Goal: Information Seeking & Learning: Check status

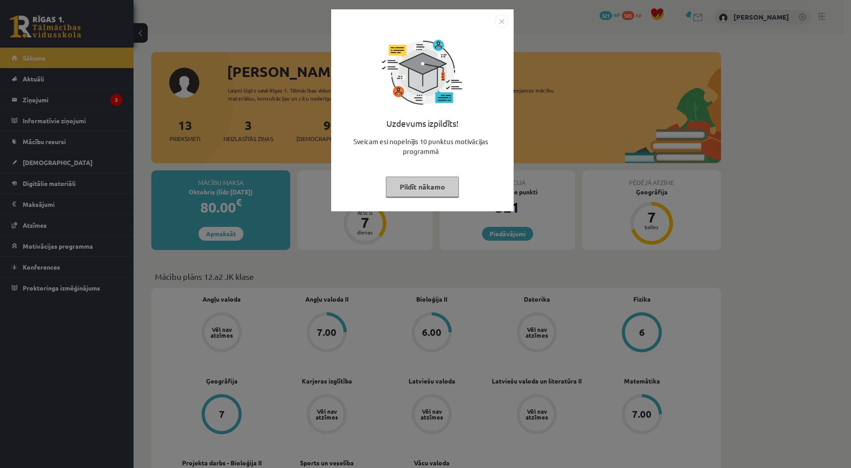
click at [437, 184] on button "Pildīt nākamo" at bounding box center [422, 187] width 73 height 20
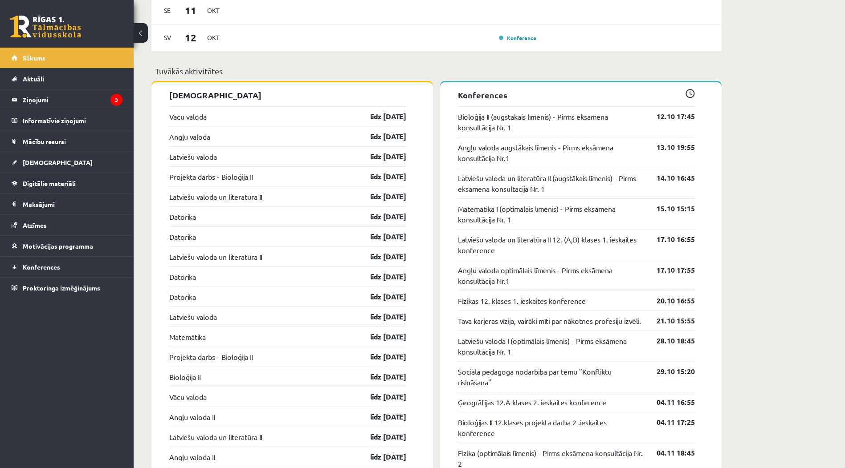
scroll to position [757, 0]
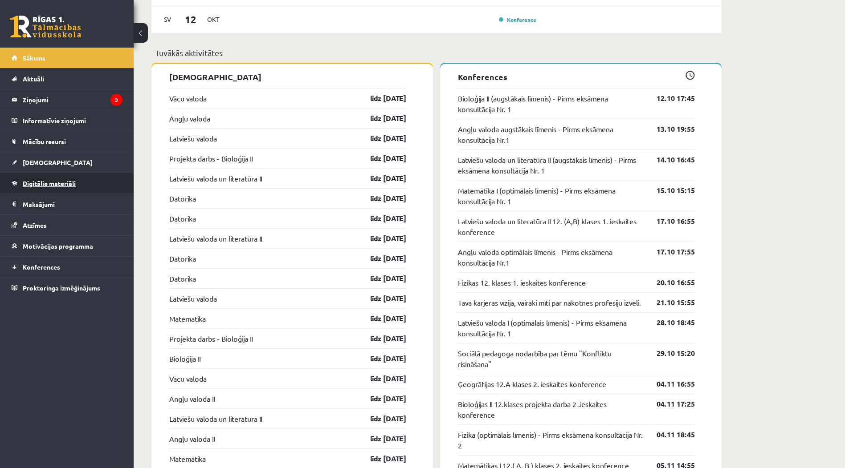
click at [64, 185] on span "Digitālie materiāli" at bounding box center [49, 183] width 53 height 8
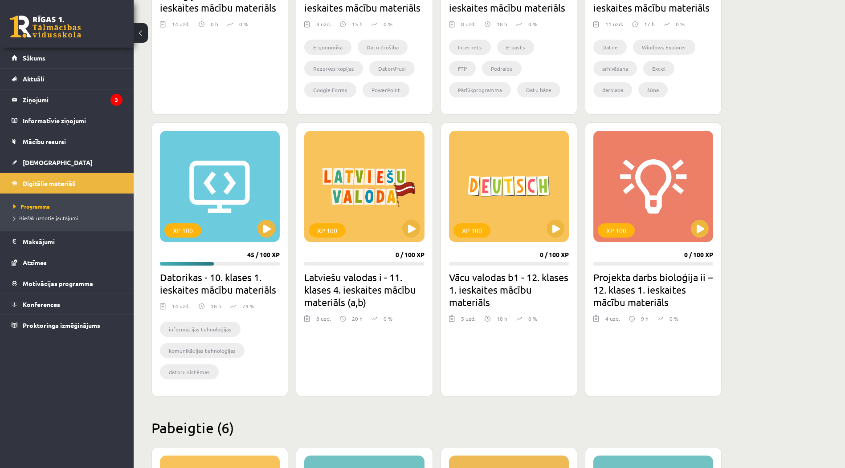
scroll to position [369, 0]
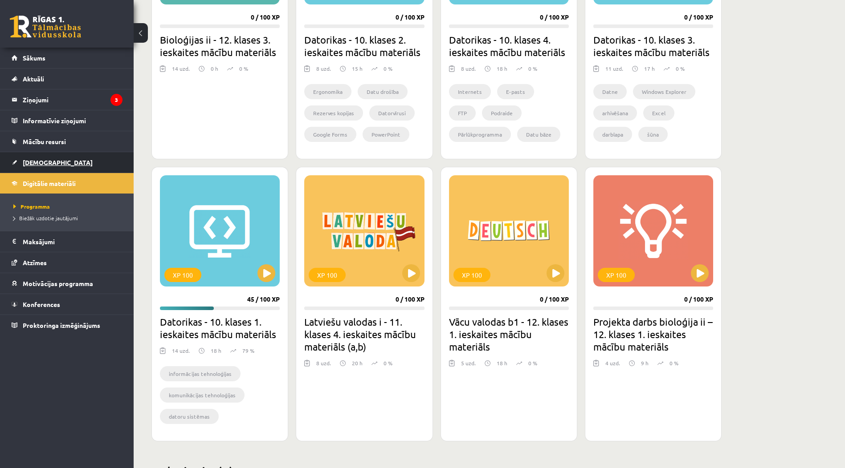
click at [77, 158] on link "[DEMOGRAPHIC_DATA]" at bounding box center [67, 162] width 111 height 20
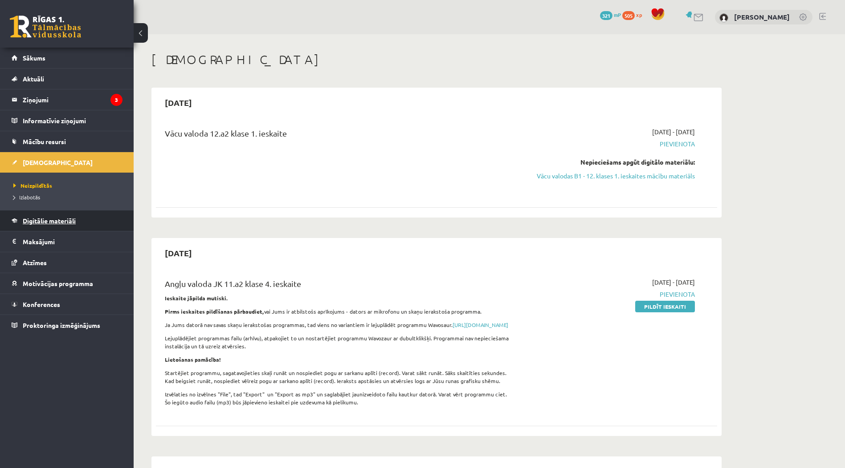
click at [46, 221] on span "Digitālie materiāli" at bounding box center [49, 221] width 53 height 8
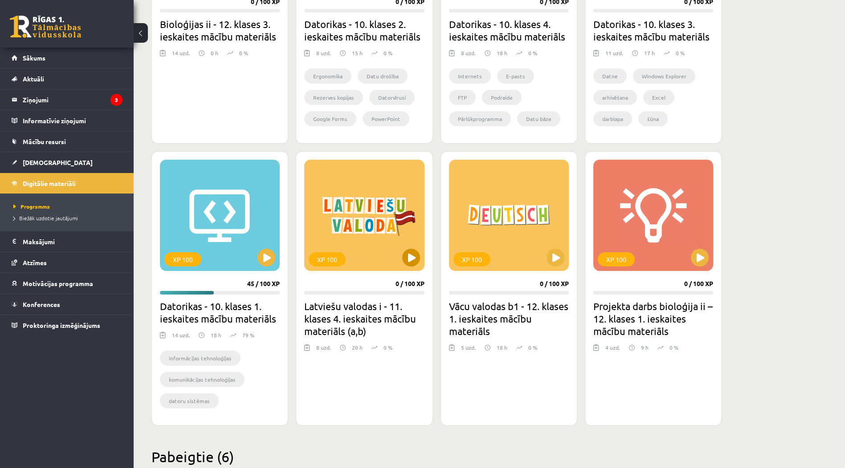
scroll to position [401, 0]
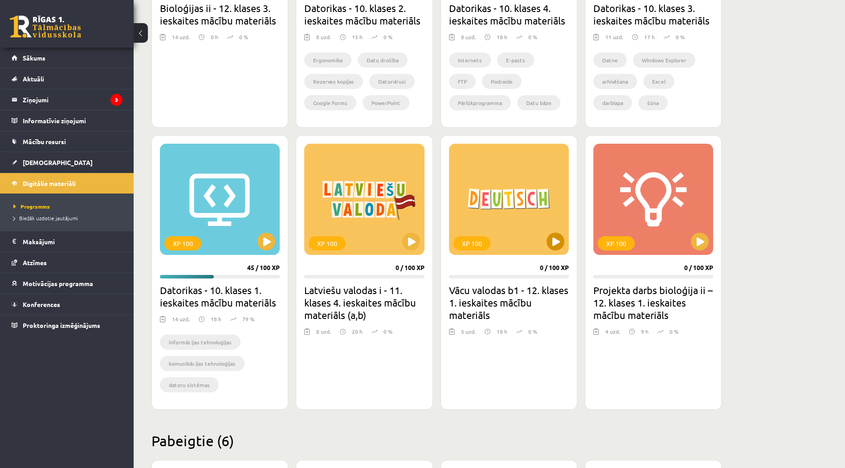
click at [542, 240] on div "XP 100" at bounding box center [509, 199] width 120 height 111
click at [537, 247] on div "XP 100" at bounding box center [509, 199] width 120 height 111
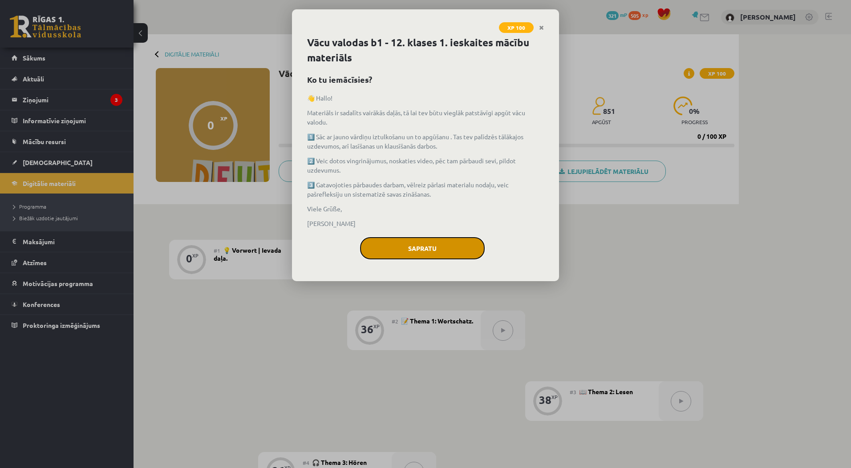
click at [453, 246] on button "Sapratu" at bounding box center [422, 248] width 125 height 22
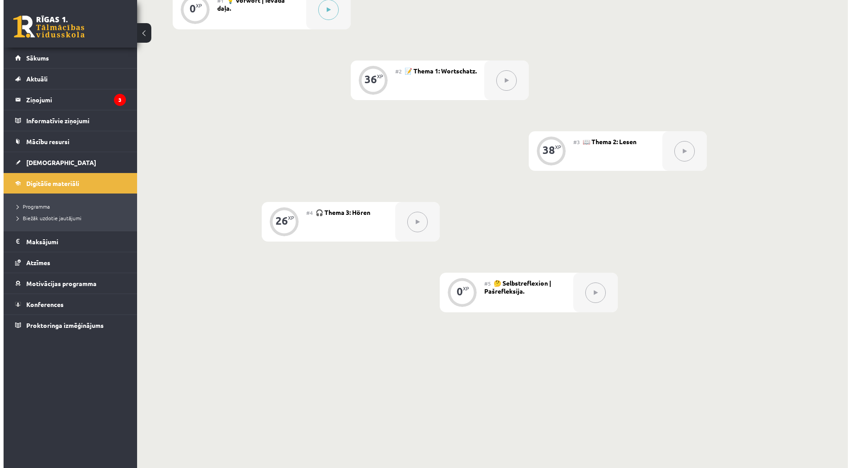
scroll to position [72, 0]
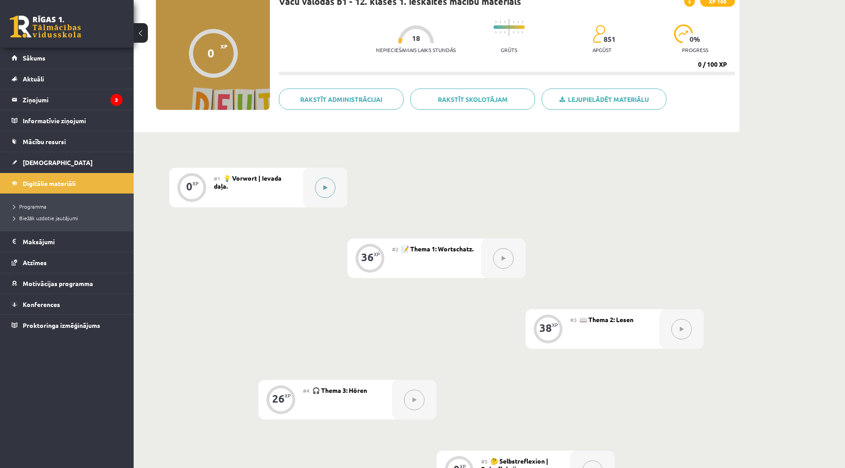
click at [331, 197] on div at bounding box center [325, 188] width 45 height 40
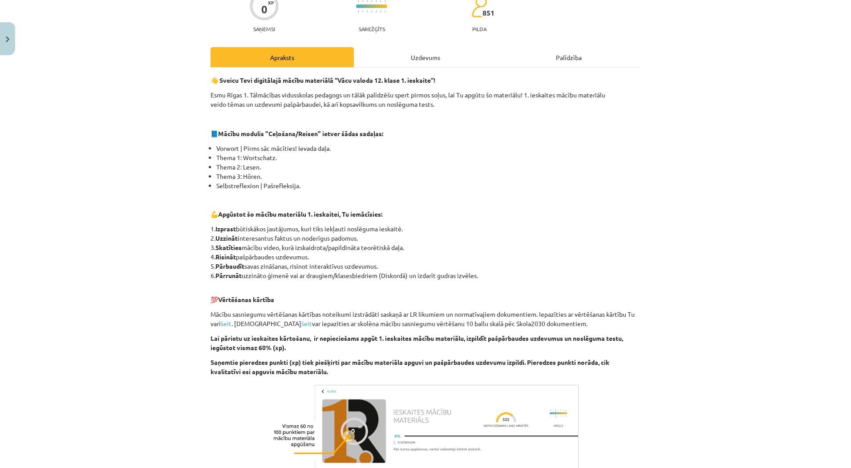
scroll to position [0, 0]
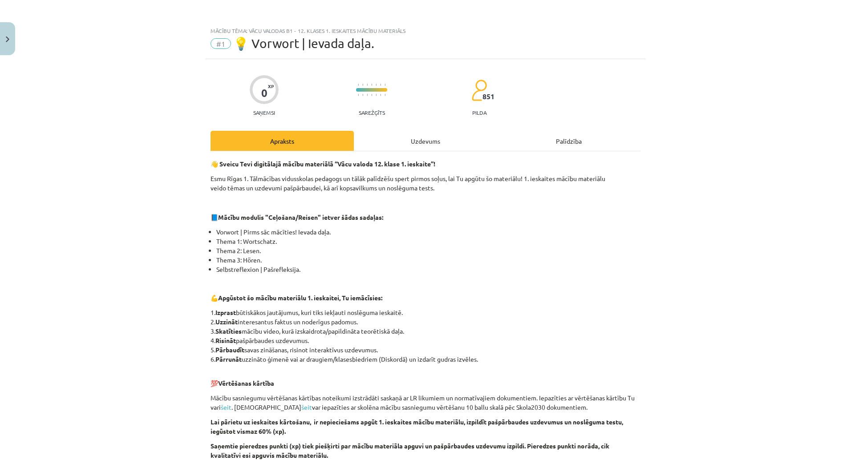
click at [383, 134] on div "Uzdevums" at bounding box center [425, 141] width 143 height 20
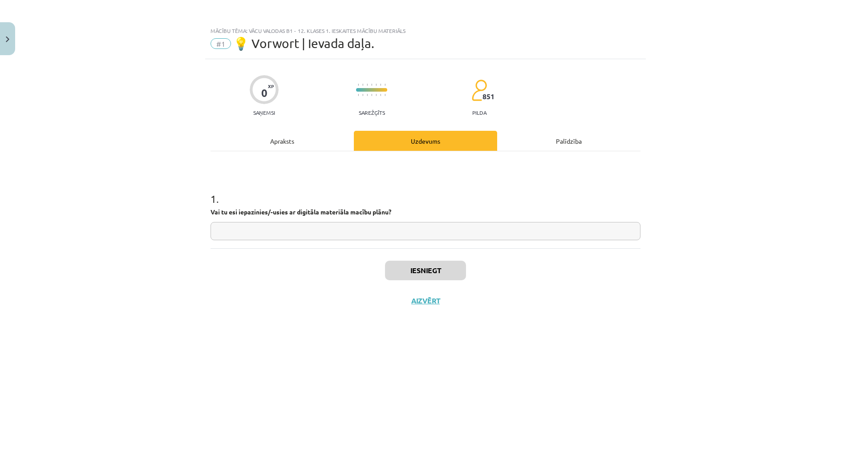
click at [345, 231] on input "text" at bounding box center [426, 231] width 430 height 18
type input "*"
type input "**"
click at [408, 270] on button "Iesniegt" at bounding box center [425, 271] width 81 height 20
click at [417, 310] on button "Nākamā nodarbība" at bounding box center [425, 307] width 87 height 20
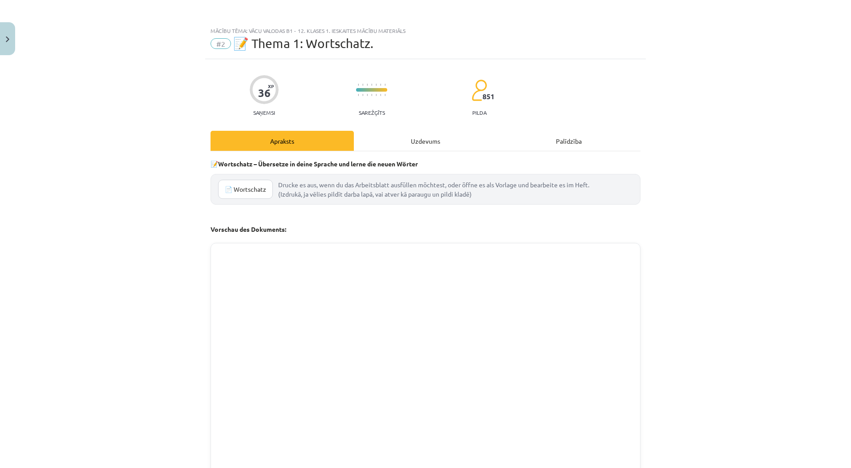
click at [409, 138] on div "Uzdevums" at bounding box center [425, 141] width 143 height 20
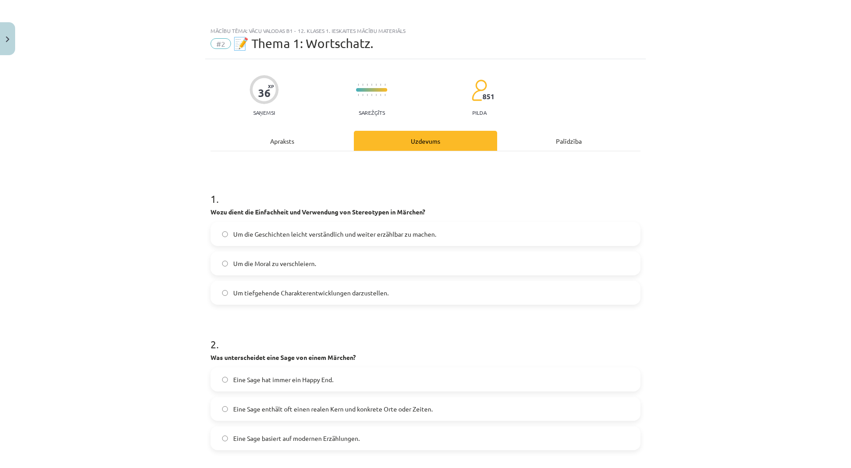
click at [306, 148] on div "Apraksts" at bounding box center [282, 141] width 143 height 20
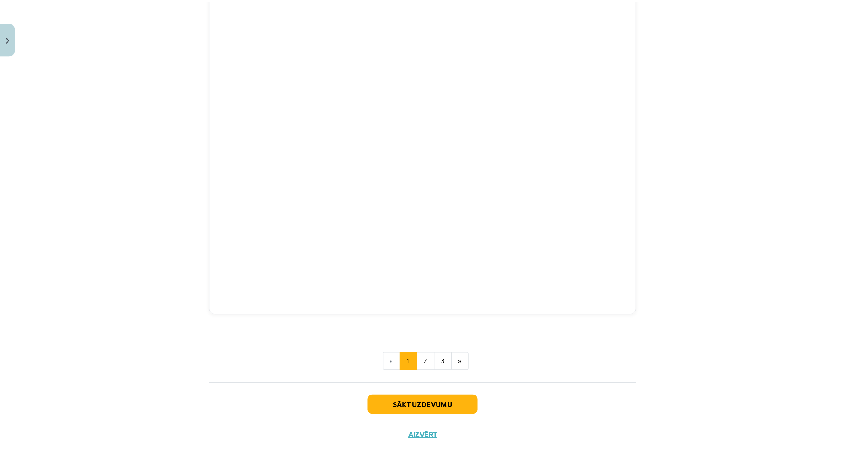
scroll to position [988, 0]
click at [424, 430] on button "Aizvērt" at bounding box center [426, 431] width 34 height 9
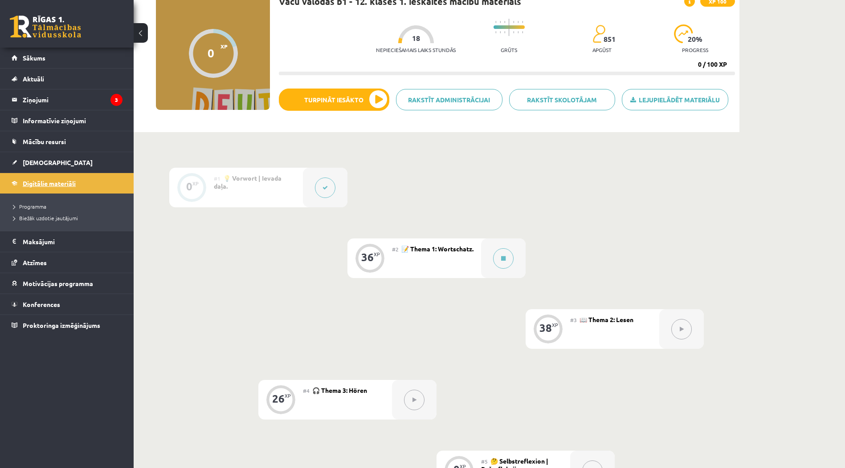
click at [103, 176] on link "Digitālie materiāli" at bounding box center [67, 183] width 111 height 20
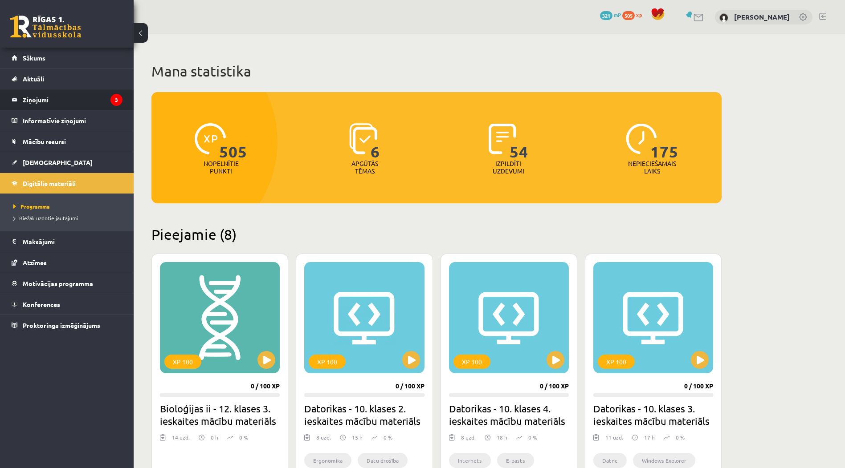
click at [92, 97] on legend "Ziņojumi 3" at bounding box center [73, 99] width 100 height 20
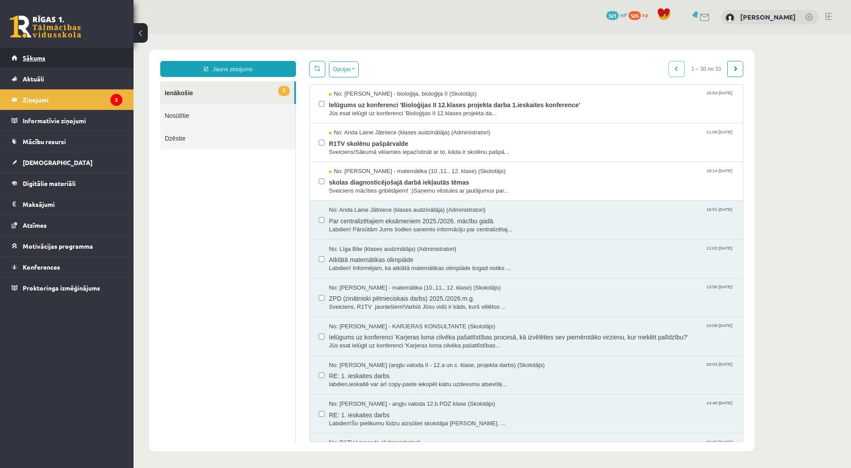
click at [75, 67] on link "Sākums" at bounding box center [67, 58] width 111 height 20
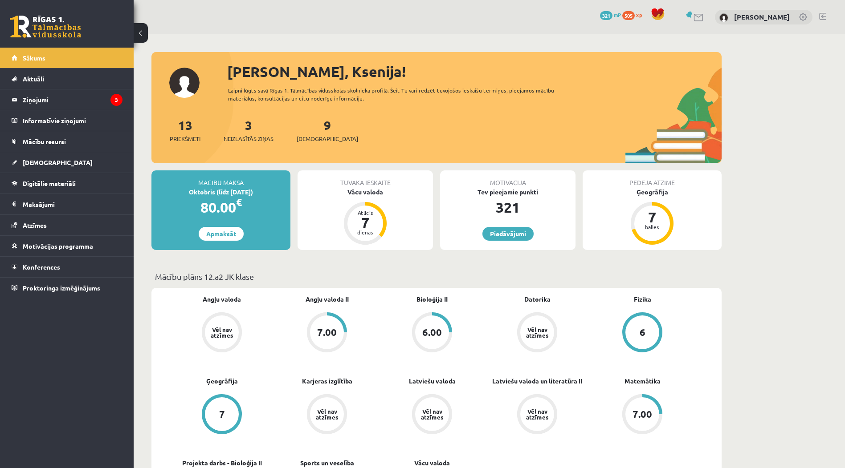
click at [822, 13] on link at bounding box center [822, 16] width 7 height 7
click at [96, 157] on link "[DEMOGRAPHIC_DATA]" at bounding box center [67, 162] width 111 height 20
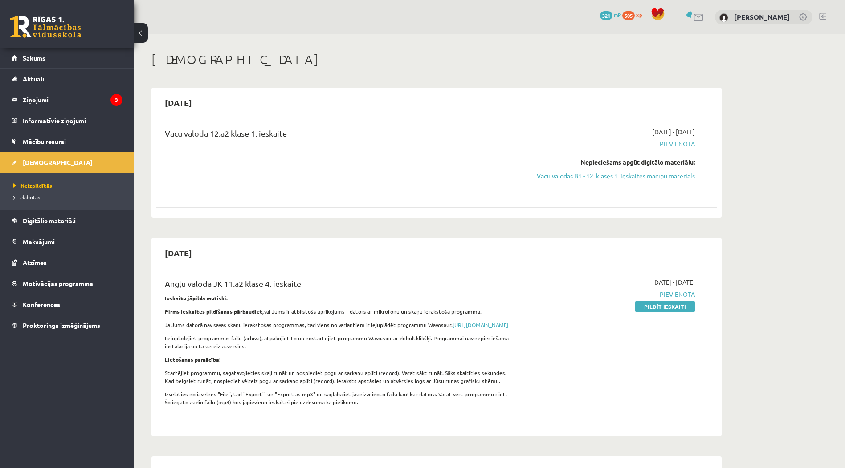
click at [88, 196] on link "Izlabotās" at bounding box center [68, 197] width 111 height 8
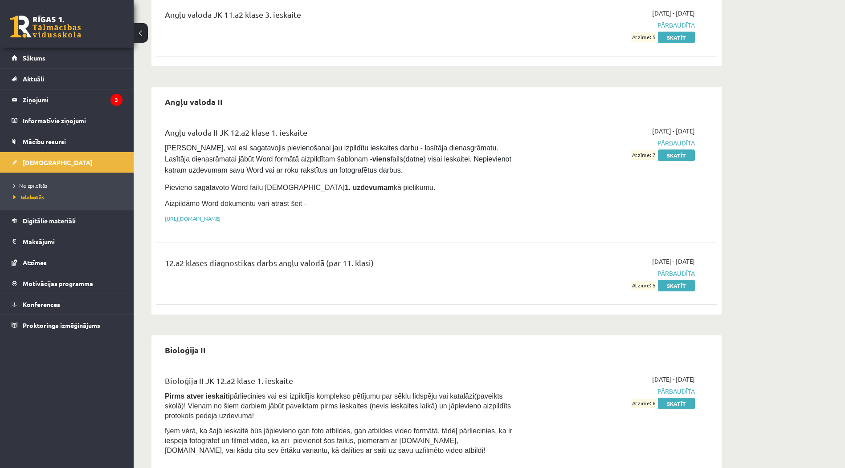
scroll to position [89, 0]
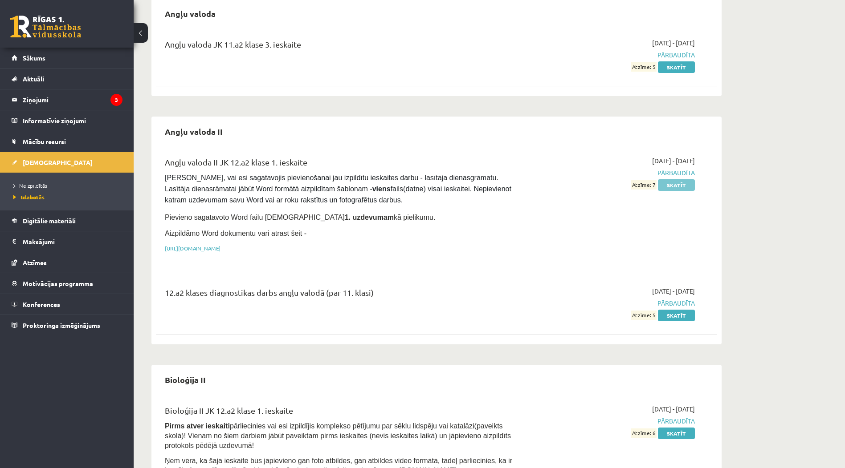
click at [677, 182] on link "Skatīt" at bounding box center [676, 185] width 37 height 12
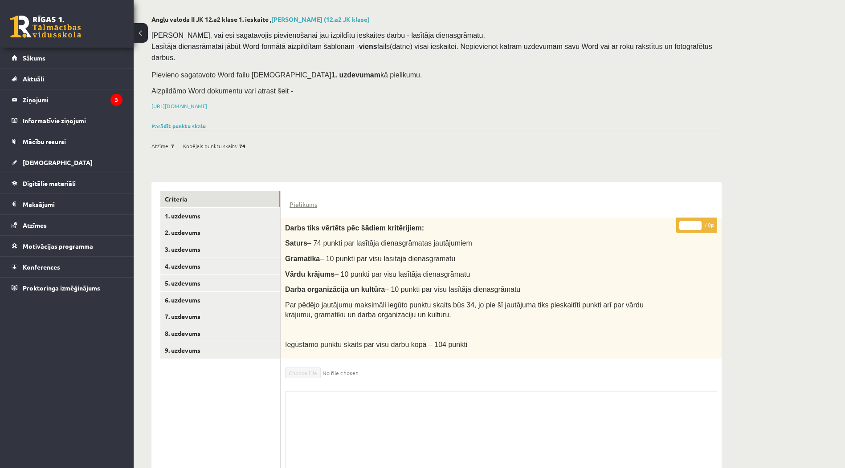
scroll to position [68, 0]
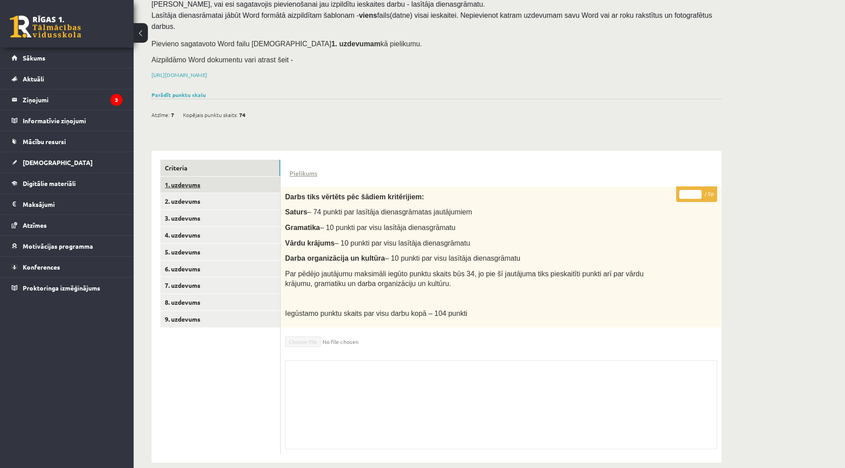
click at [238, 177] on link "1. uzdevums" at bounding box center [220, 185] width 120 height 16
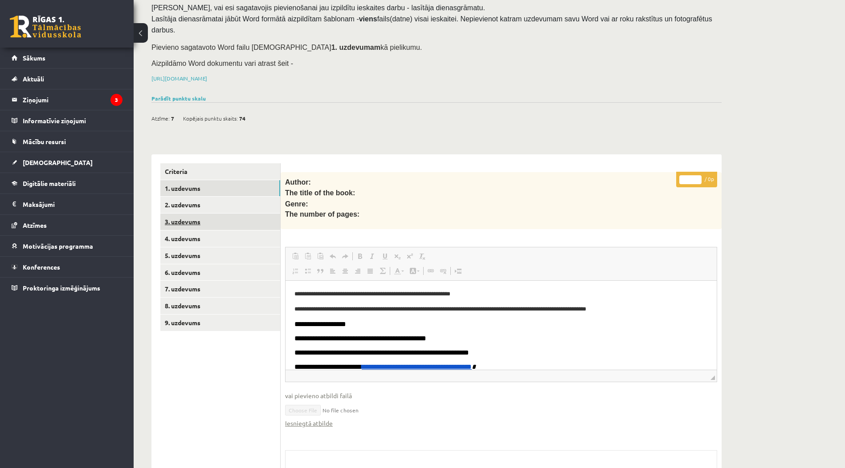
scroll to position [0, 0]
click at [219, 197] on link "2. uzdevums" at bounding box center [220, 205] width 120 height 16
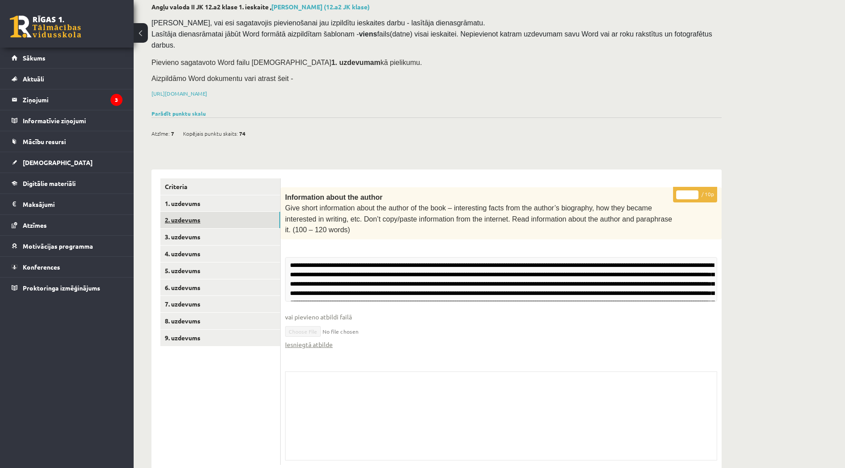
click at [222, 214] on link "2. uzdevums" at bounding box center [220, 220] width 120 height 16
click at [223, 229] on link "3. uzdevums" at bounding box center [220, 237] width 120 height 16
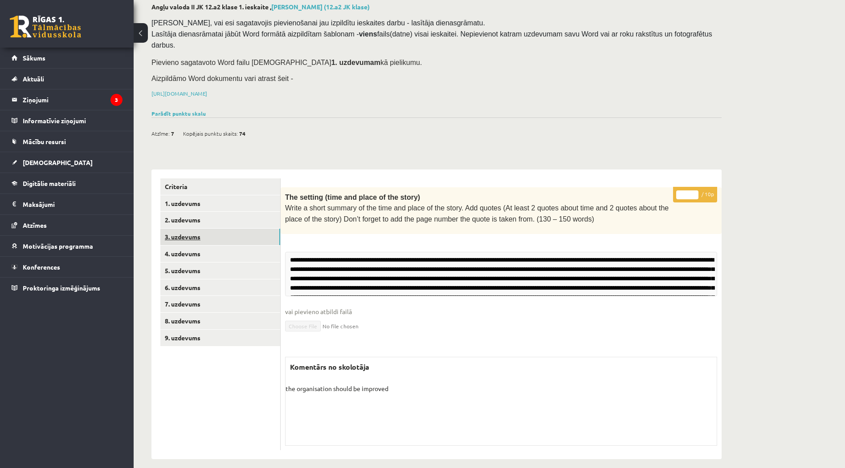
scroll to position [45, 0]
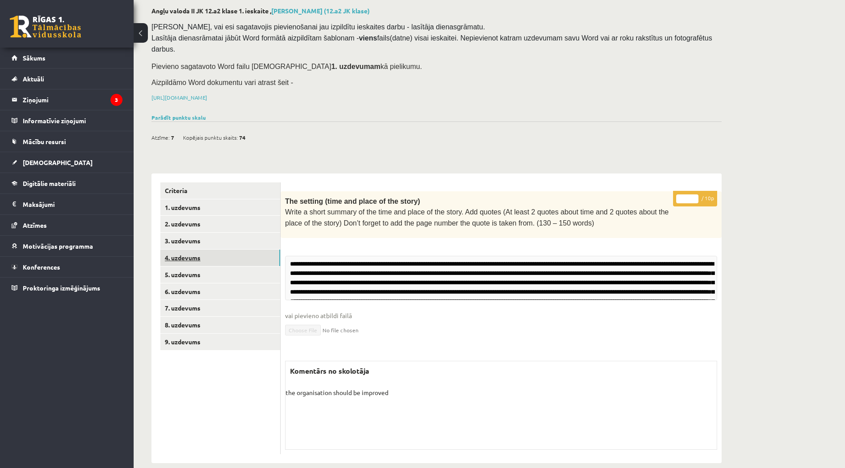
click at [235, 250] on link "4. uzdevums" at bounding box center [220, 258] width 120 height 16
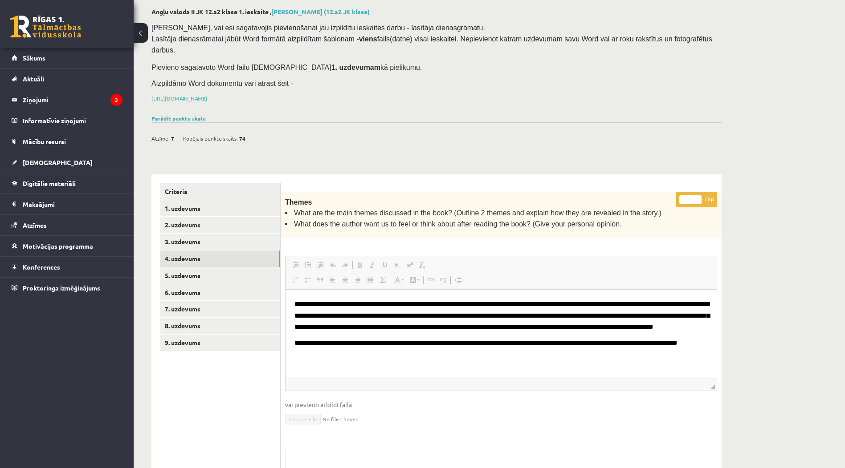
scroll to position [0, 0]
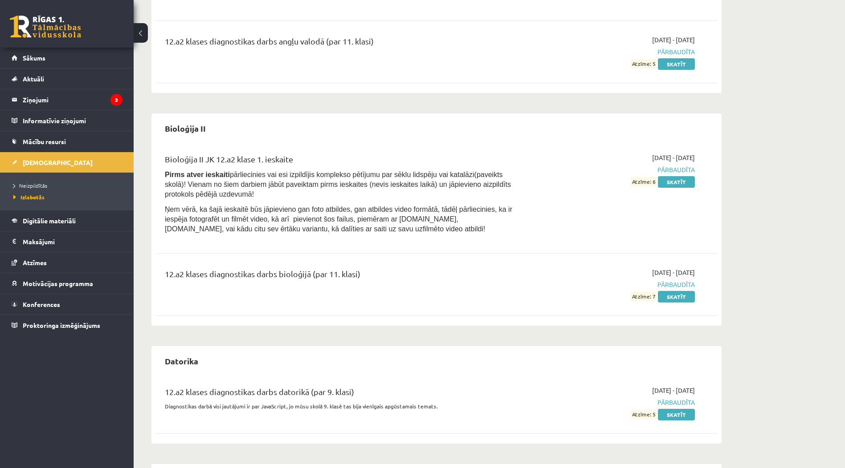
scroll to position [356, 0]
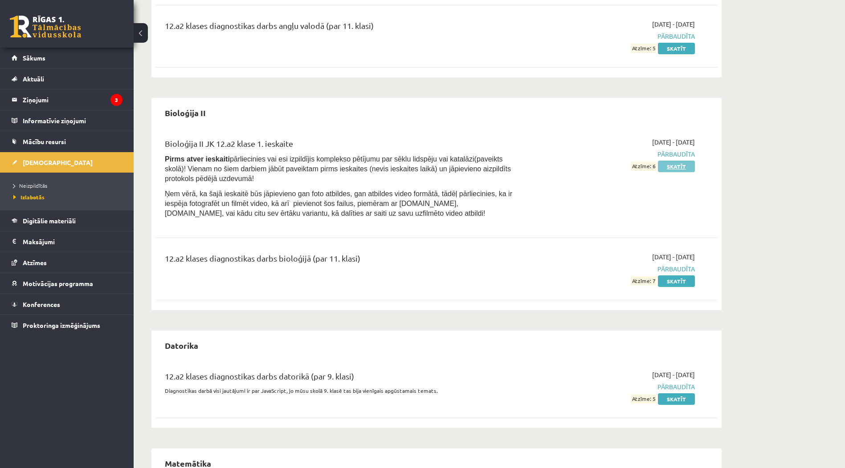
click at [672, 165] on link "Skatīt" at bounding box center [676, 167] width 37 height 12
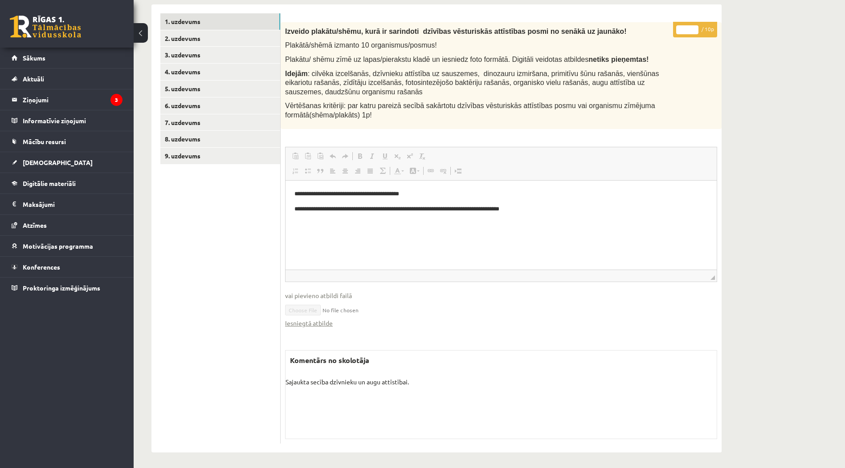
scroll to position [182, 0]
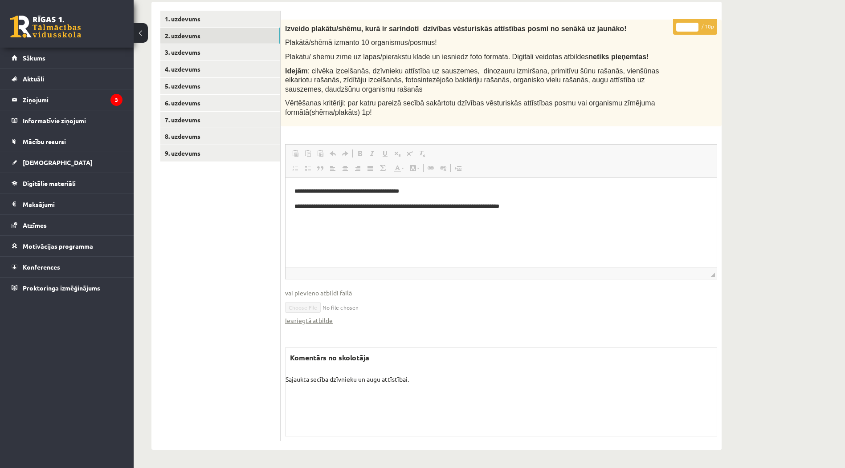
click at [219, 39] on link "2. uzdevums" at bounding box center [220, 36] width 120 height 16
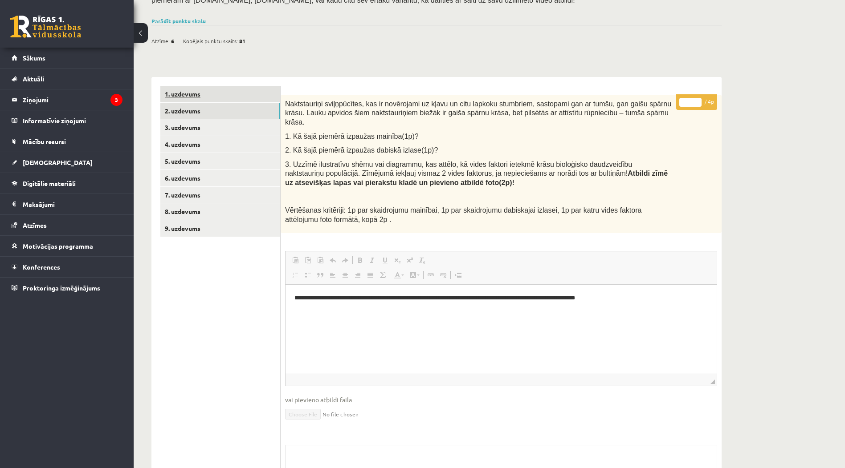
scroll to position [0, 0]
click at [234, 87] on link "1. uzdevums" at bounding box center [220, 94] width 120 height 16
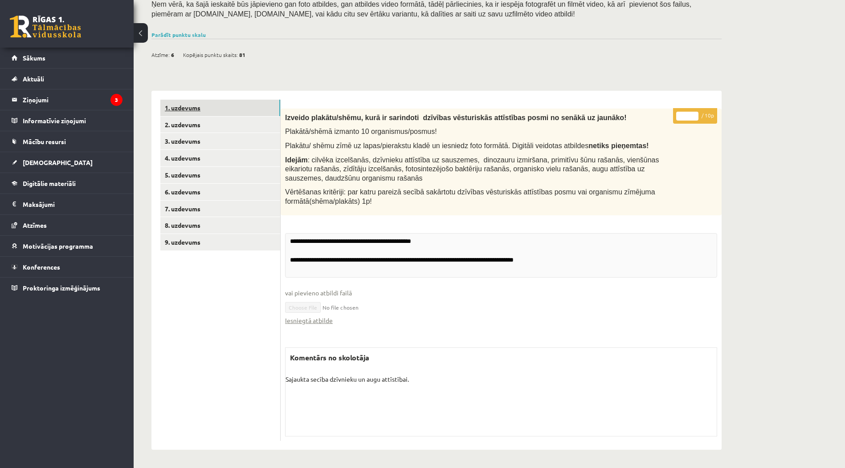
scroll to position [93, 0]
click at [234, 117] on link "2. uzdevums" at bounding box center [220, 125] width 120 height 16
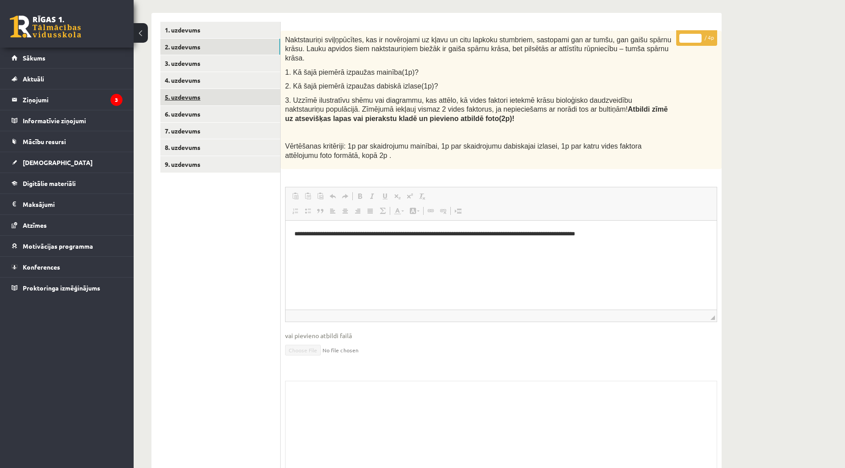
scroll to position [150, 0]
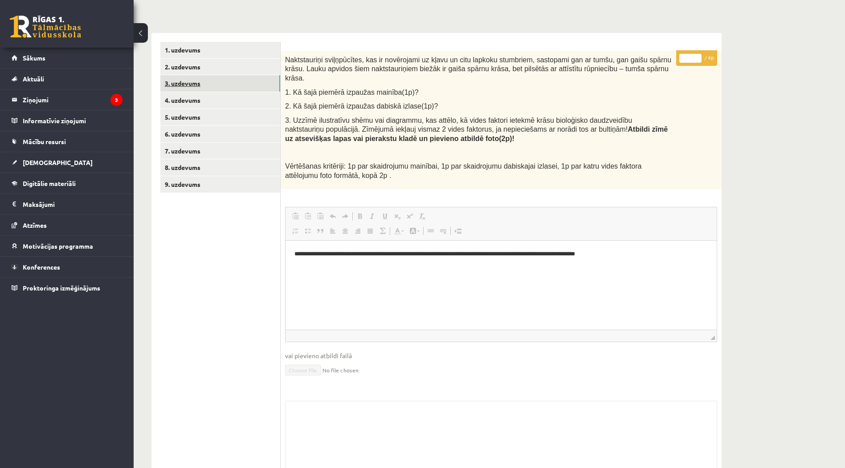
click at [213, 80] on link "3. uzdevums" at bounding box center [220, 83] width 120 height 16
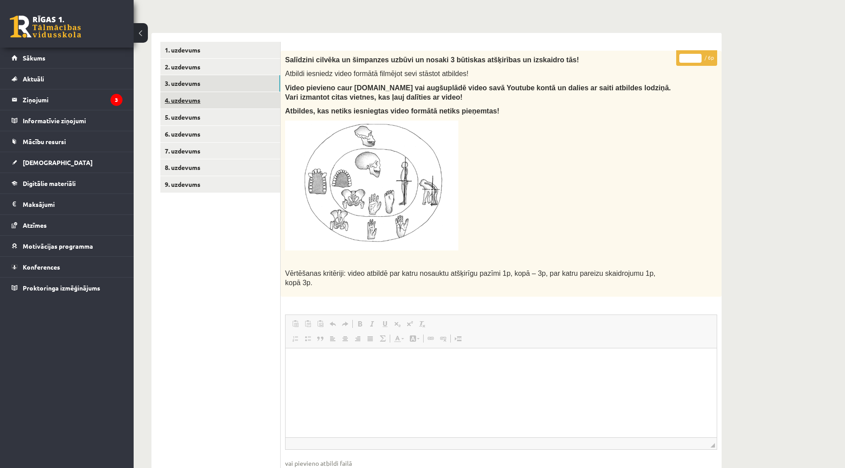
scroll to position [0, 0]
click at [214, 94] on link "4. uzdevums" at bounding box center [220, 100] width 120 height 16
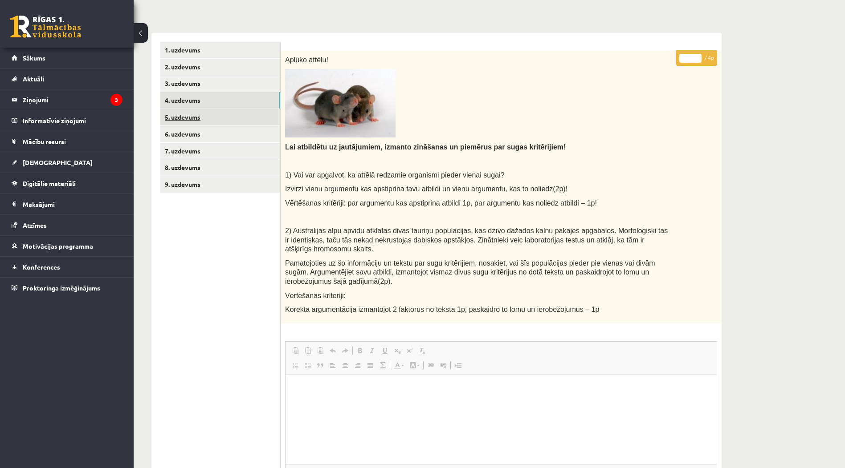
click at [229, 114] on link "5. uzdevums" at bounding box center [220, 117] width 120 height 16
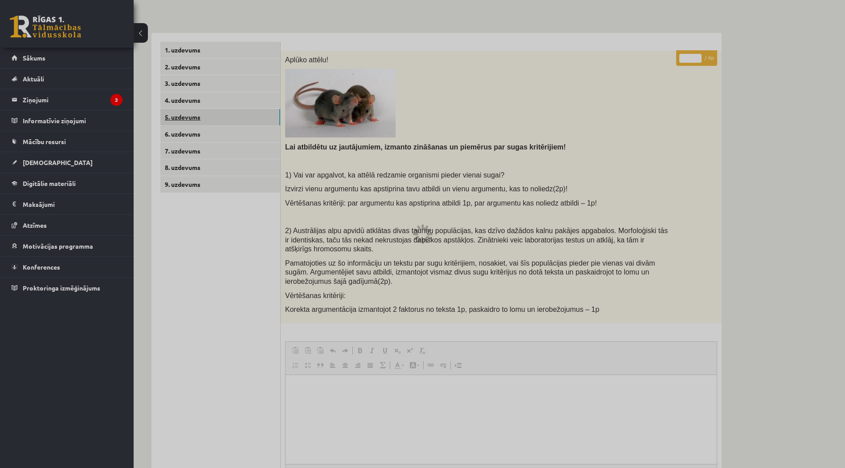
scroll to position [147, 0]
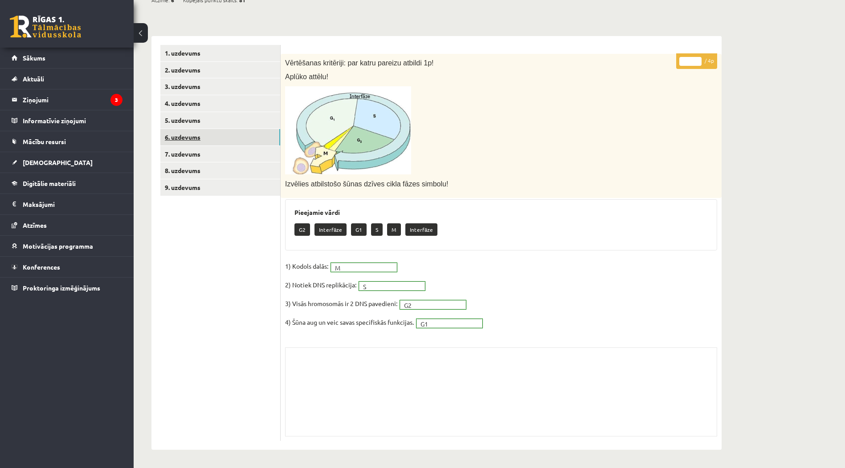
click at [210, 134] on link "6. uzdevums" at bounding box center [220, 137] width 120 height 16
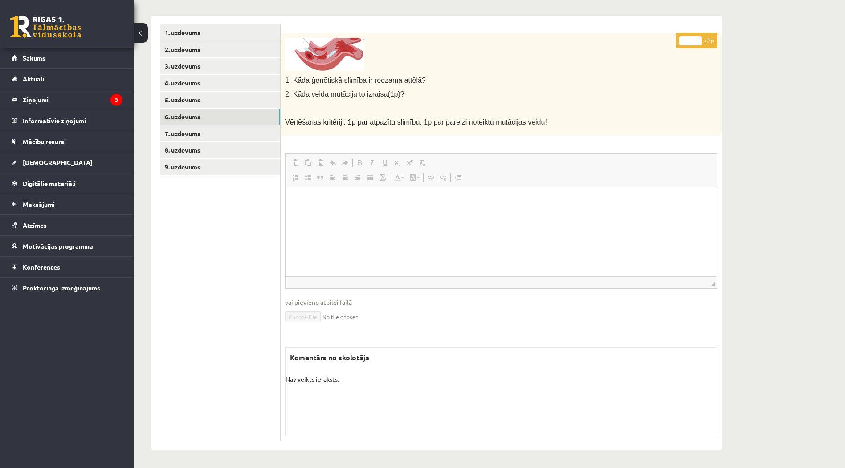
scroll to position [123, 0]
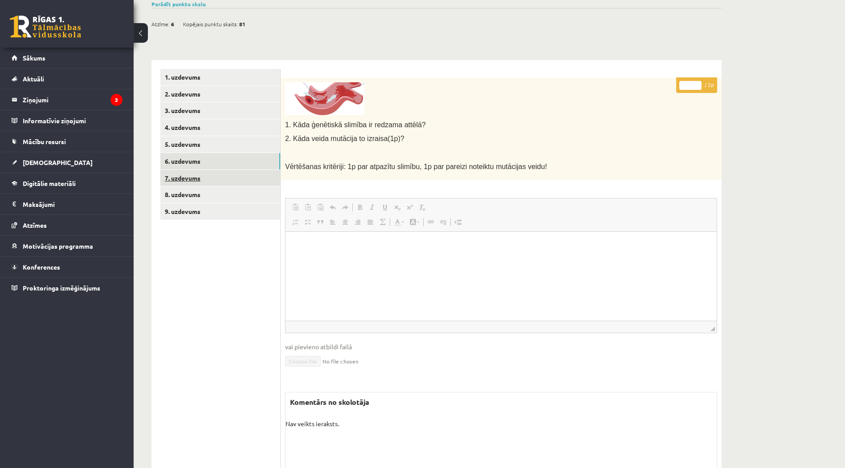
click at [229, 176] on link "7. uzdevums" at bounding box center [220, 178] width 120 height 16
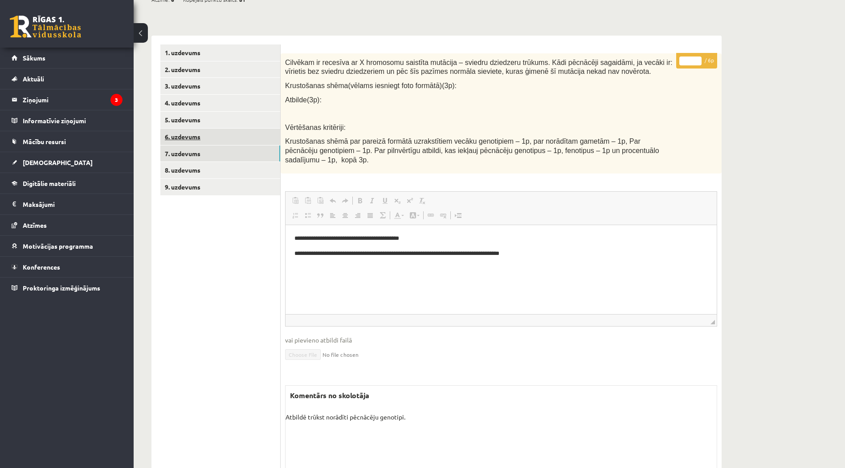
scroll to position [132, 0]
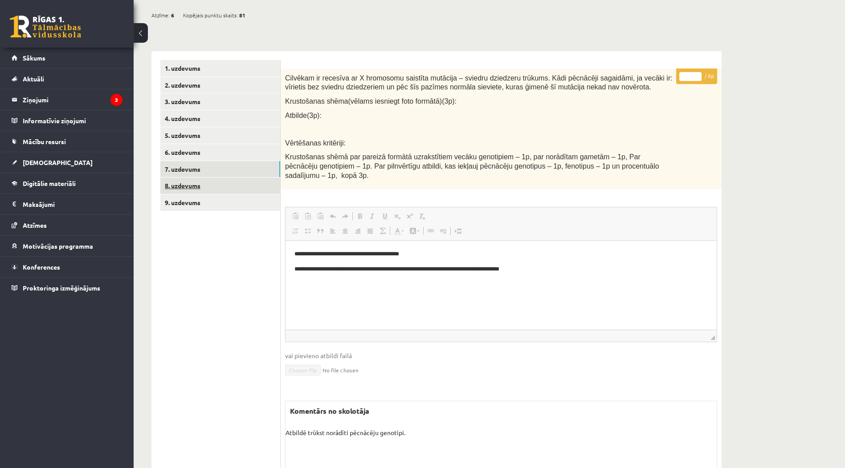
click at [221, 184] on link "8. uzdevums" at bounding box center [220, 186] width 120 height 16
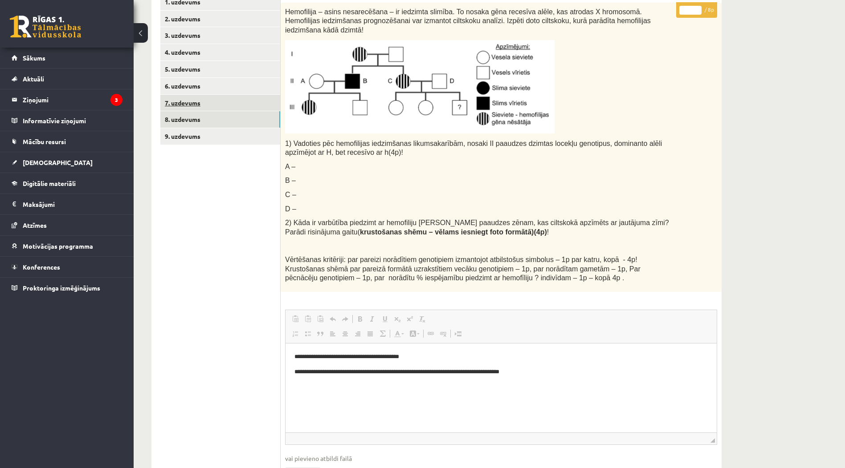
scroll to position [123, 0]
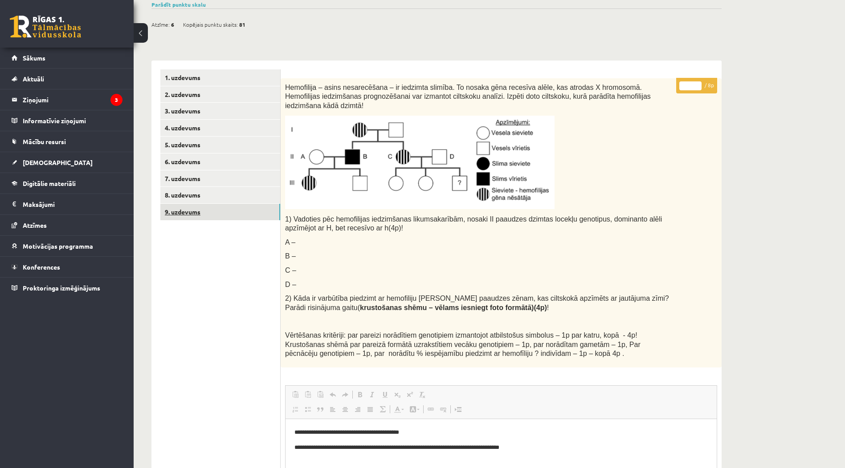
click at [232, 214] on link "9. uzdevums" at bounding box center [220, 212] width 120 height 16
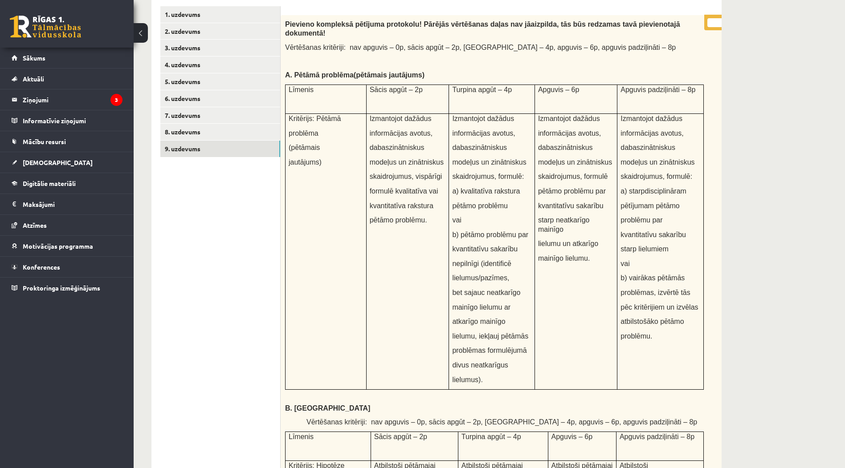
scroll to position [0, 0]
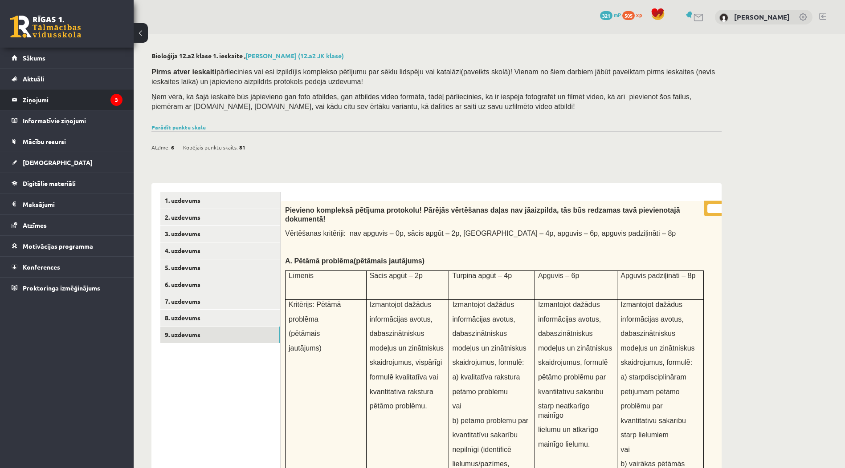
click at [64, 106] on legend "Ziņojumi 3" at bounding box center [73, 99] width 100 height 20
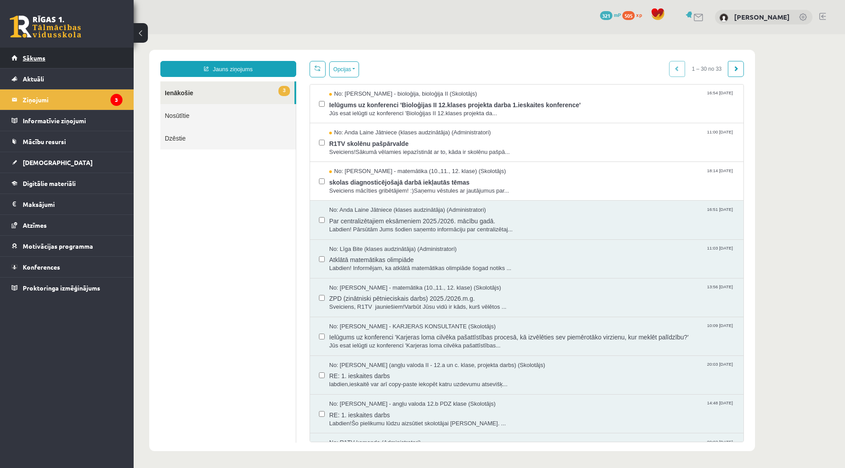
click at [44, 61] on span "Sākums" at bounding box center [34, 58] width 23 height 8
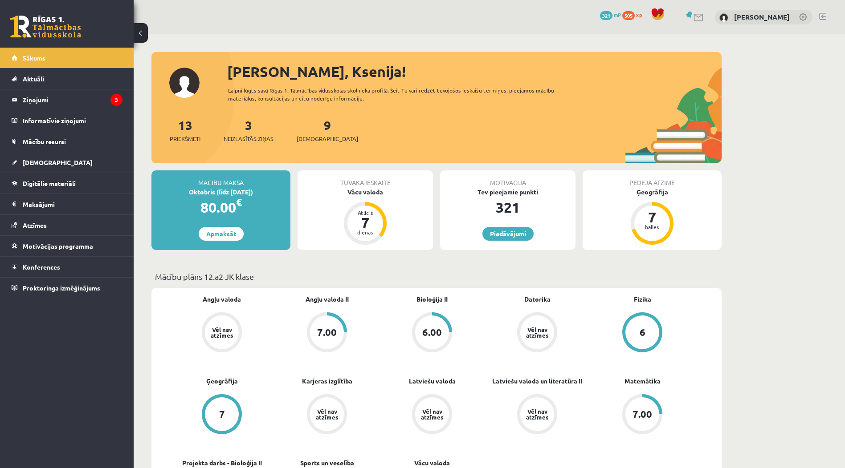
click at [821, 20] on div at bounding box center [822, 17] width 7 height 9
click at [821, 17] on link at bounding box center [822, 16] width 7 height 7
click at [67, 188] on link "Digitālie materiāli" at bounding box center [67, 183] width 111 height 20
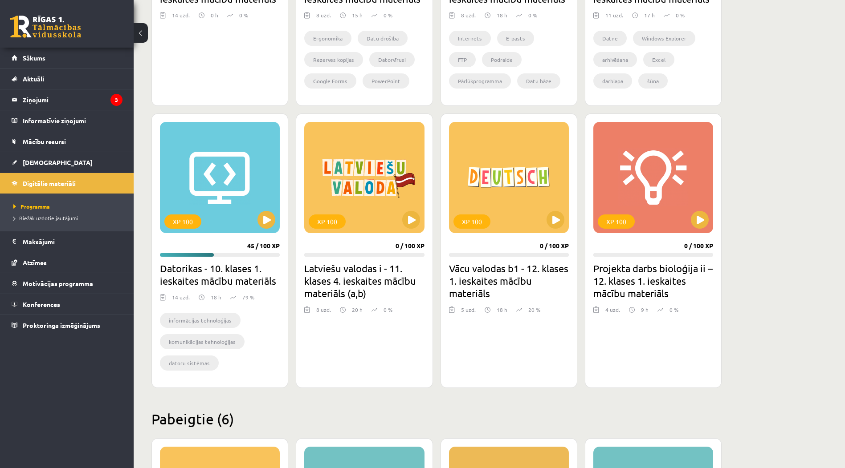
scroll to position [401, 0]
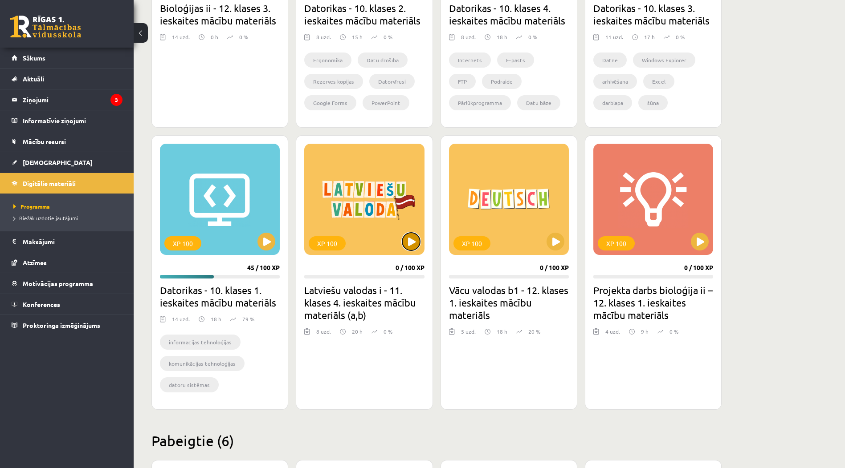
click at [404, 245] on button at bounding box center [411, 242] width 18 height 18
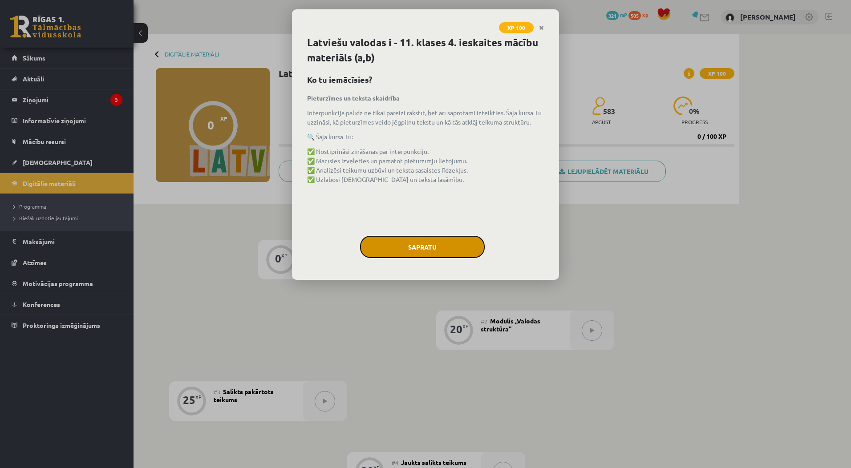
click at [386, 248] on button "Sapratu" at bounding box center [422, 247] width 125 height 22
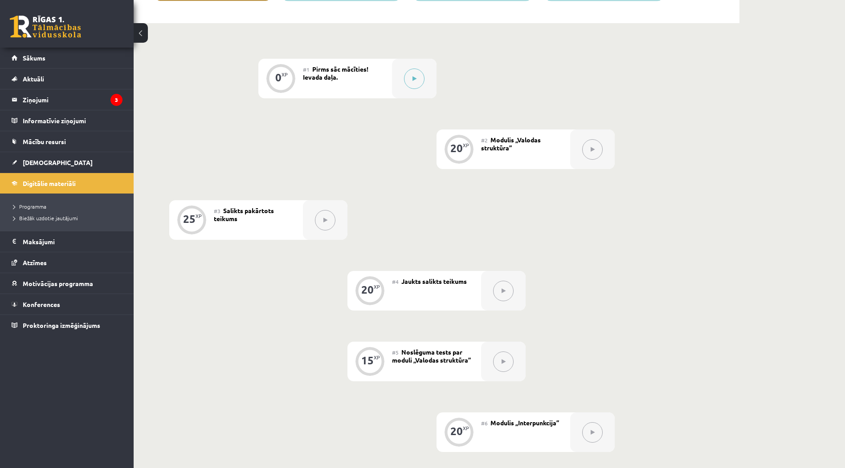
scroll to position [169, 0]
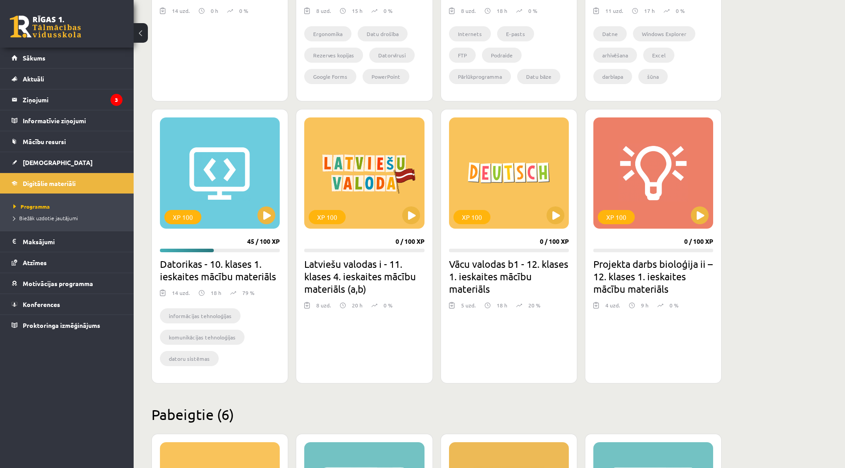
scroll to position [427, 0]
